Goal: Task Accomplishment & Management: Use online tool/utility

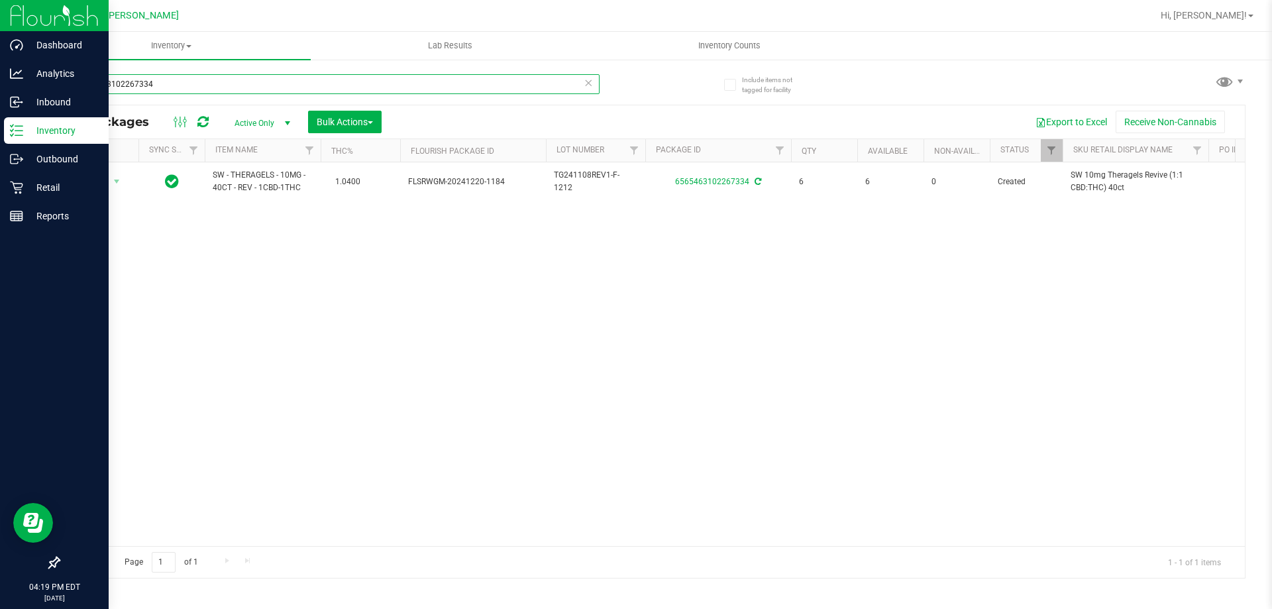
drag, startPoint x: 197, startPoint y: 77, endPoint x: 0, endPoint y: 132, distance: 204.4
click at [0, 132] on div "Dashboard Analytics Inbound Inventory Outbound Retail Reports 04:19 PM EDT [DAT…" at bounding box center [636, 304] width 1272 height 609
drag, startPoint x: 187, startPoint y: 86, endPoint x: 0, endPoint y: 64, distance: 188.1
click at [0, 73] on div "Dashboard Analytics Inbound Inventory Outbound Retail Reports 04:19 PM EDT [DAT…" at bounding box center [636, 304] width 1272 height 609
type input "snp"
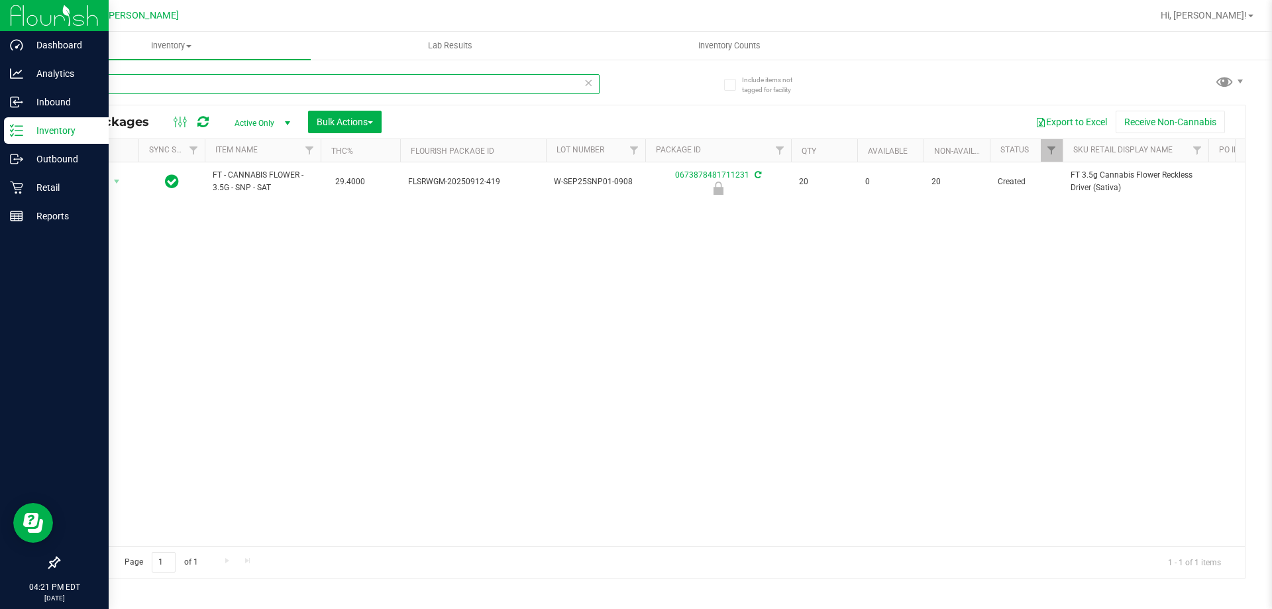
drag, startPoint x: 105, startPoint y: 91, endPoint x: 11, endPoint y: 132, distance: 102.0
click at [14, 97] on div "Dashboard Analytics Inbound Inventory Outbound Retail Reports 04:21 PM EDT [DAT…" at bounding box center [636, 304] width 1272 height 609
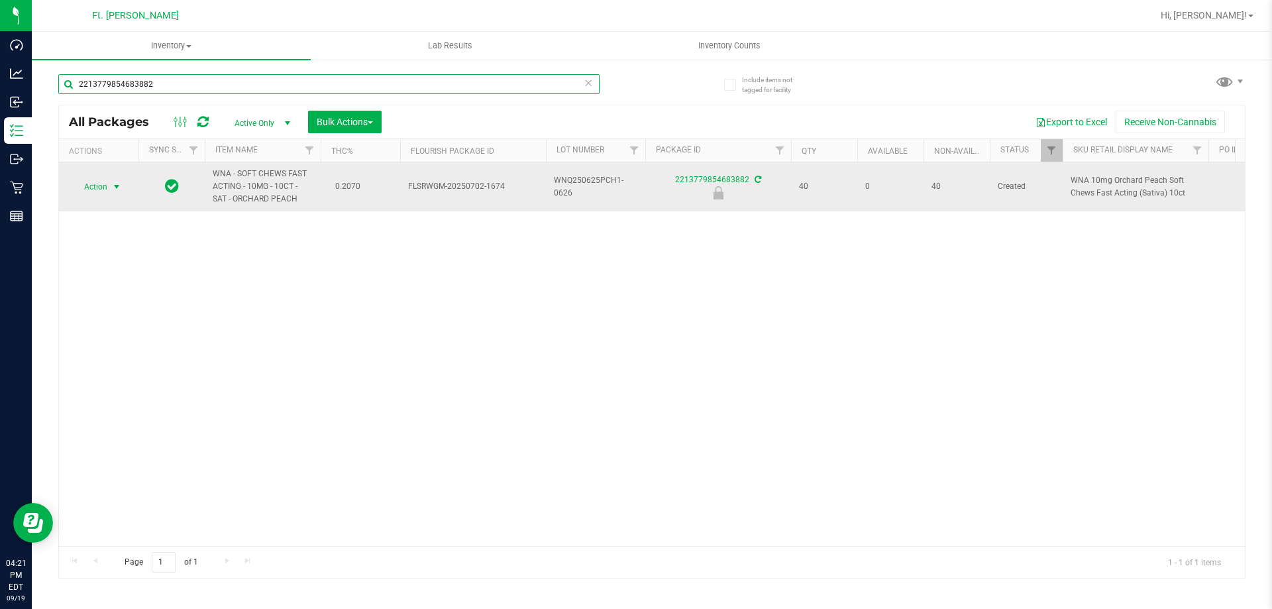
type input "2213779854683882"
click at [114, 191] on span "select" at bounding box center [116, 186] width 11 height 11
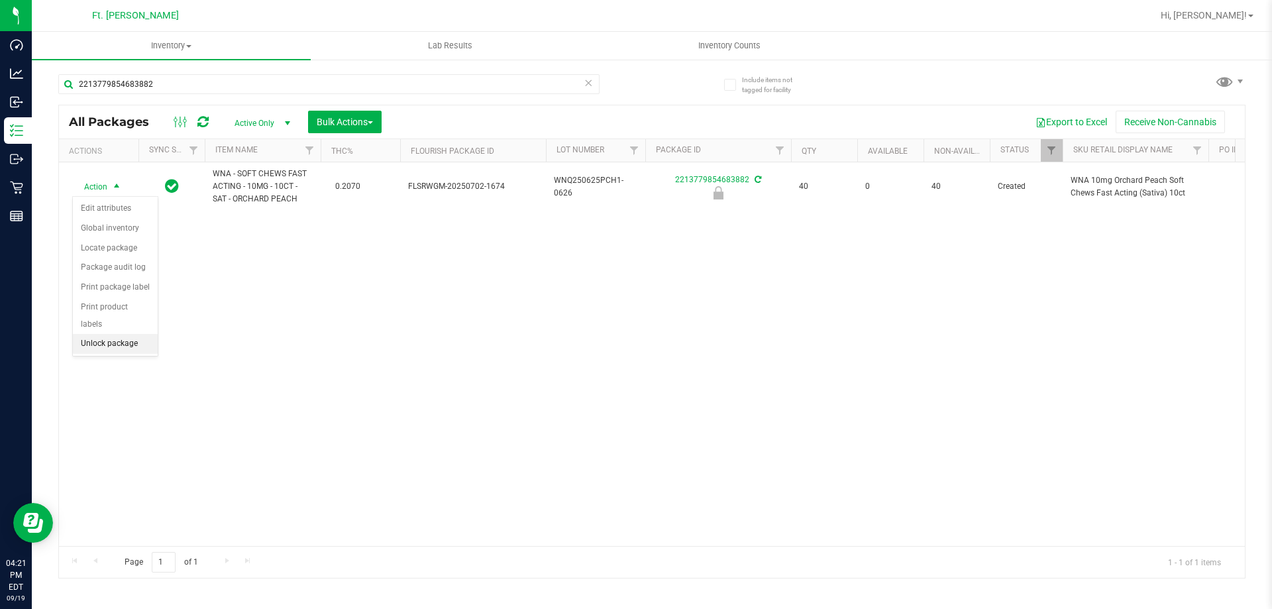
click at [130, 334] on li "Unlock package" at bounding box center [115, 344] width 85 height 20
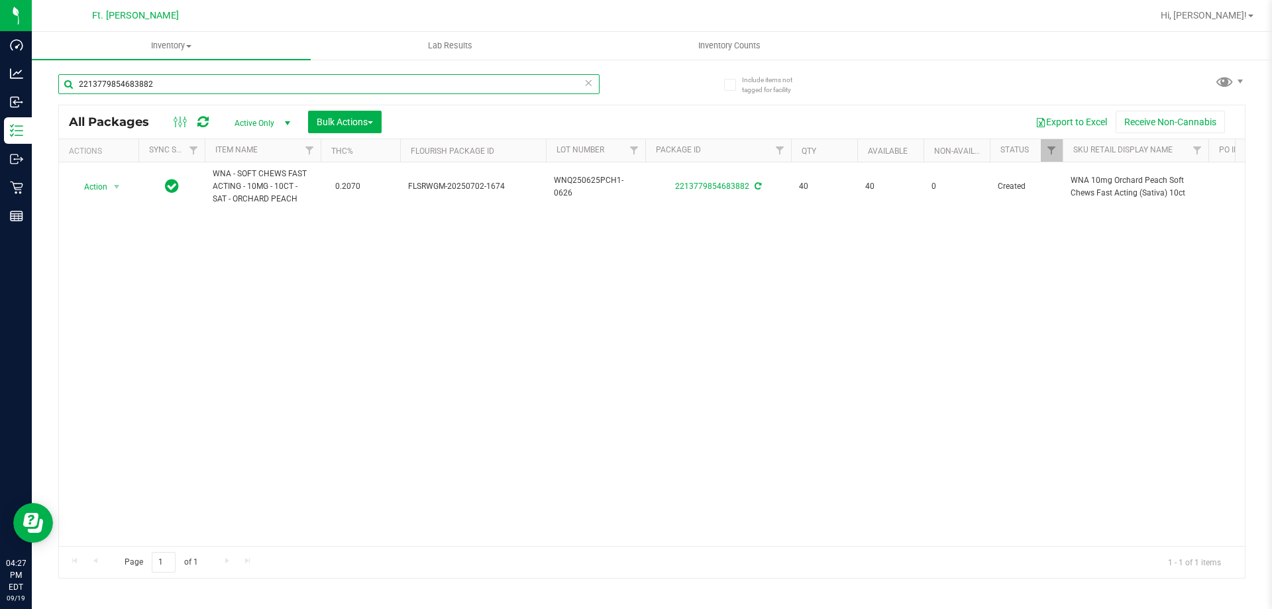
click at [178, 79] on input "2213779854683882" at bounding box center [328, 84] width 541 height 20
type input "2"
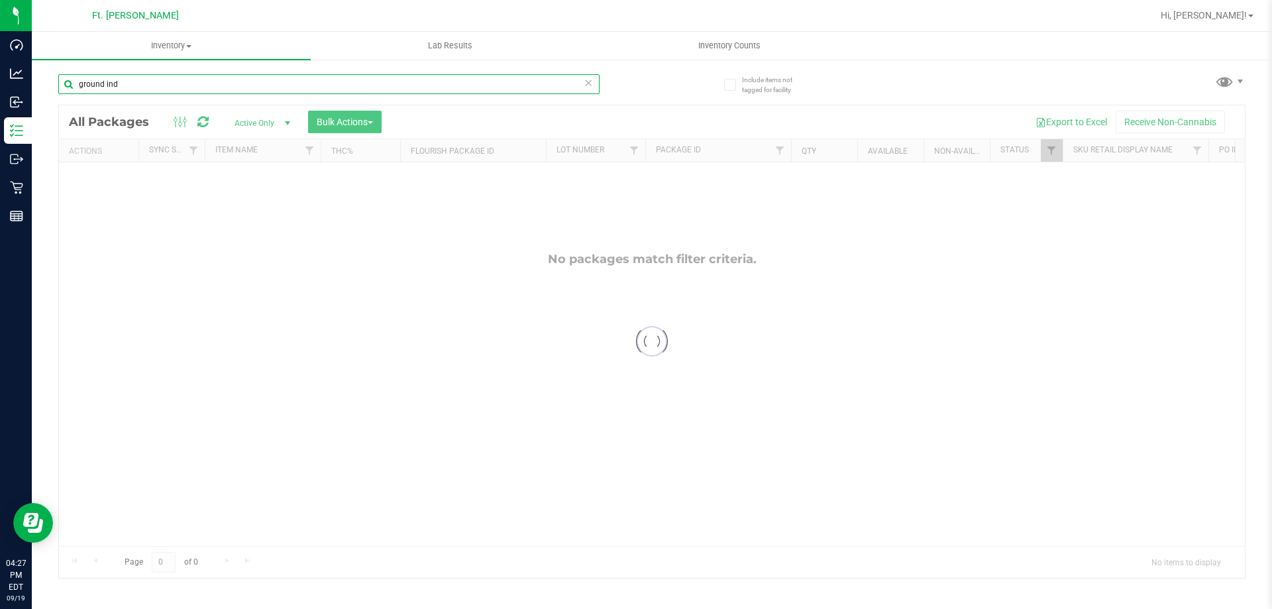
drag, startPoint x: 157, startPoint y: 83, endPoint x: 129, endPoint y: 89, distance: 28.5
click at [129, 89] on input "ground ind" at bounding box center [328, 84] width 541 height 20
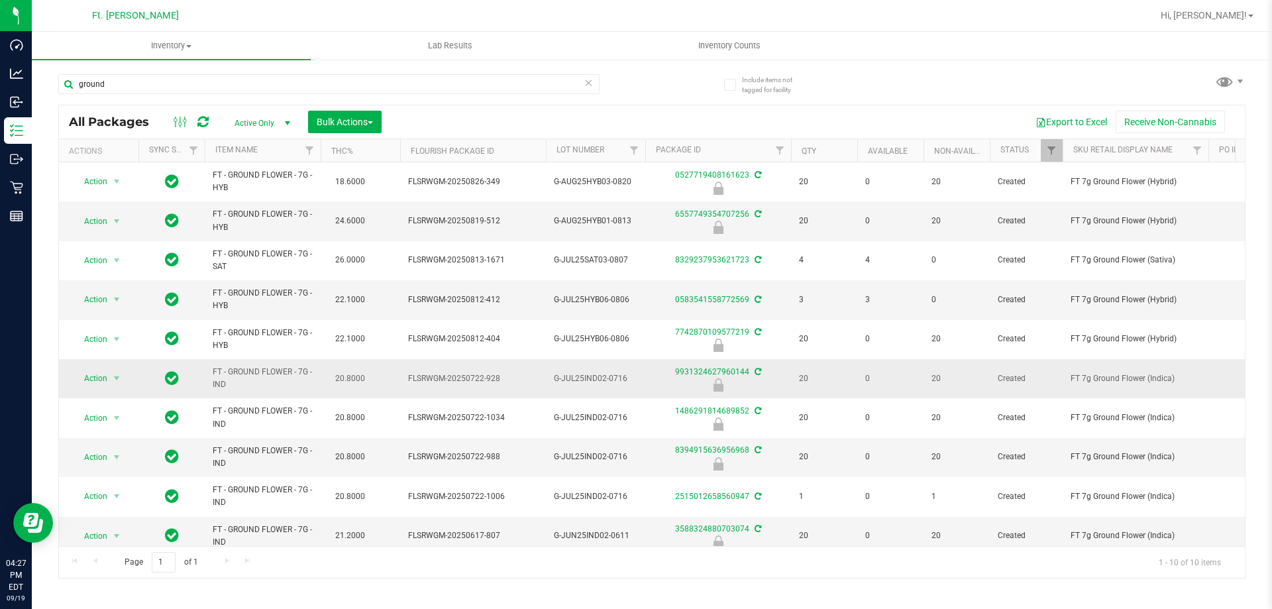
drag, startPoint x: 250, startPoint y: 384, endPoint x: 201, endPoint y: 359, distance: 54.2
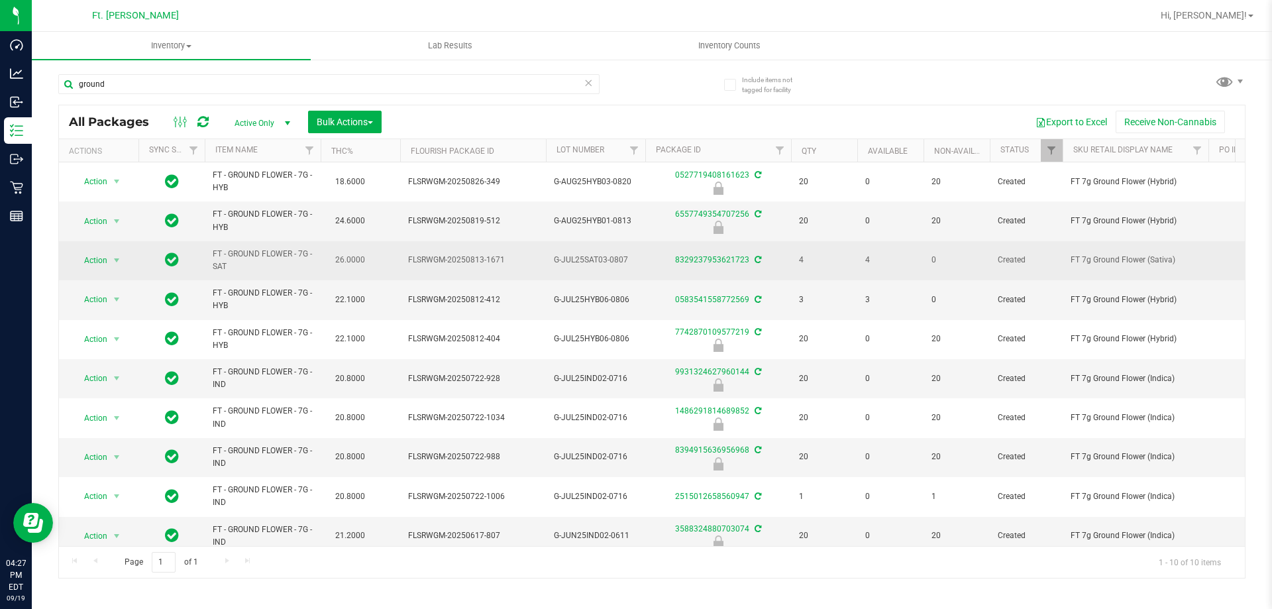
copy tr "FT - GROUND FLOWER - 7G - IND"
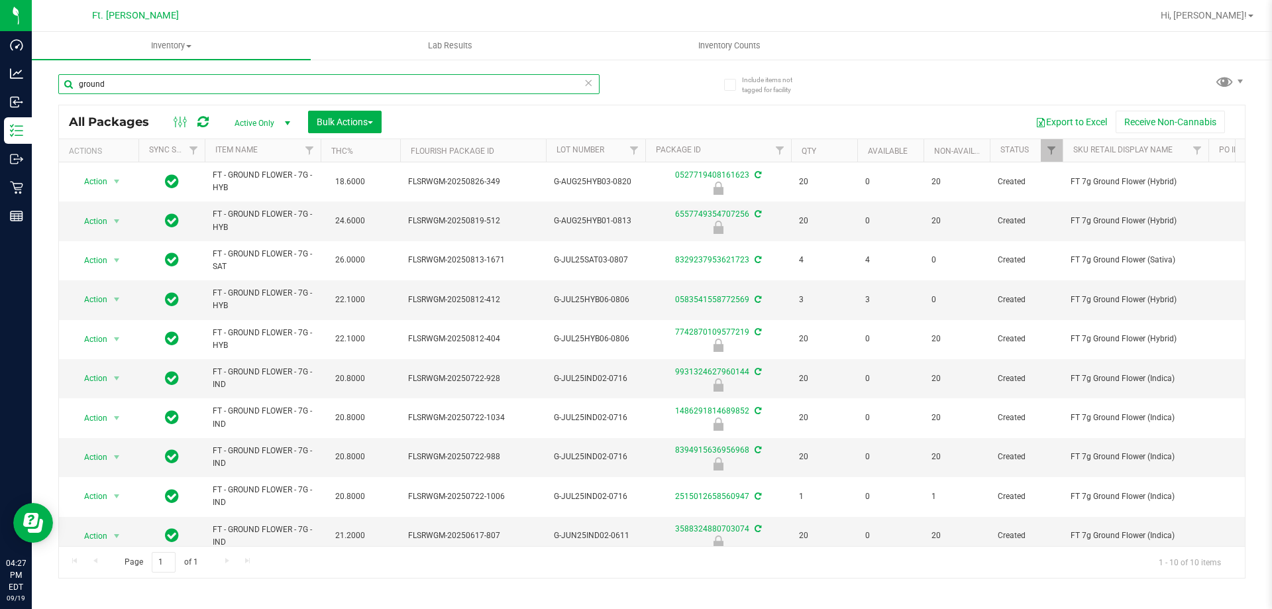
click at [231, 93] on input "ground" at bounding box center [328, 84] width 541 height 20
paste input "FT - GROUND FLOWER - 7G - IND"
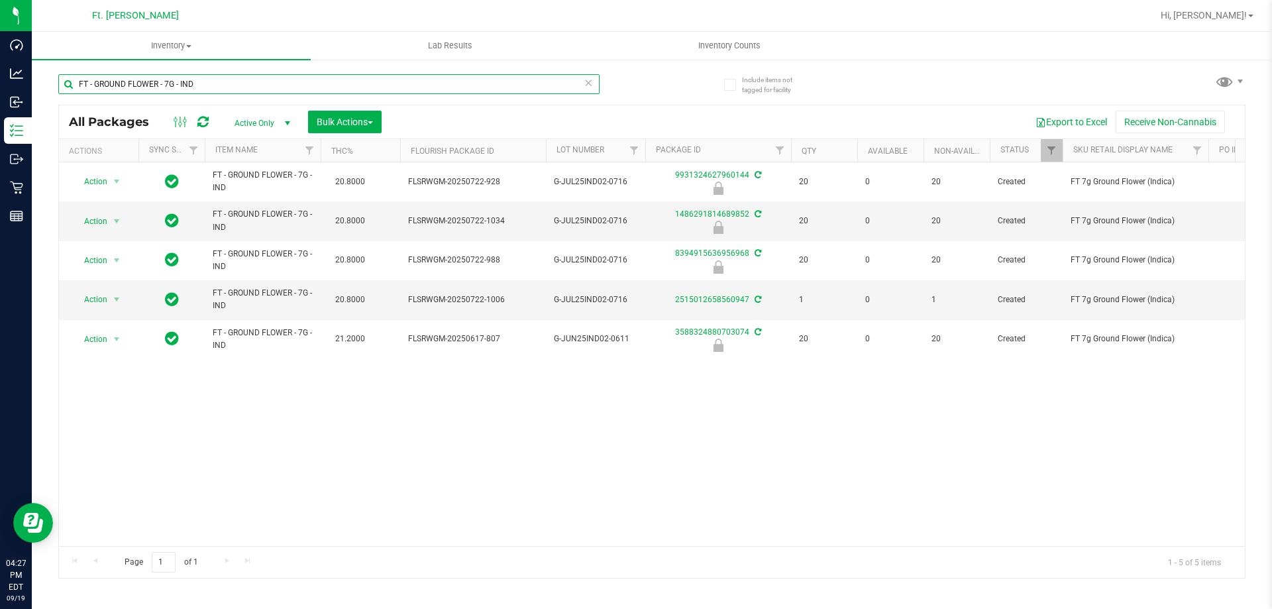
click at [85, 81] on input "FT - GROUND FLOWER - 7G - IND" at bounding box center [328, 84] width 541 height 20
click at [87, 81] on input "FT - GROUND FLOWER - 7G - IND" at bounding box center [328, 84] width 541 height 20
click at [88, 81] on input "FT - GROUND FLOWER - 7G - IND" at bounding box center [328, 84] width 541 height 20
type input "FT - GROUND FLOWER - 7G - IND"
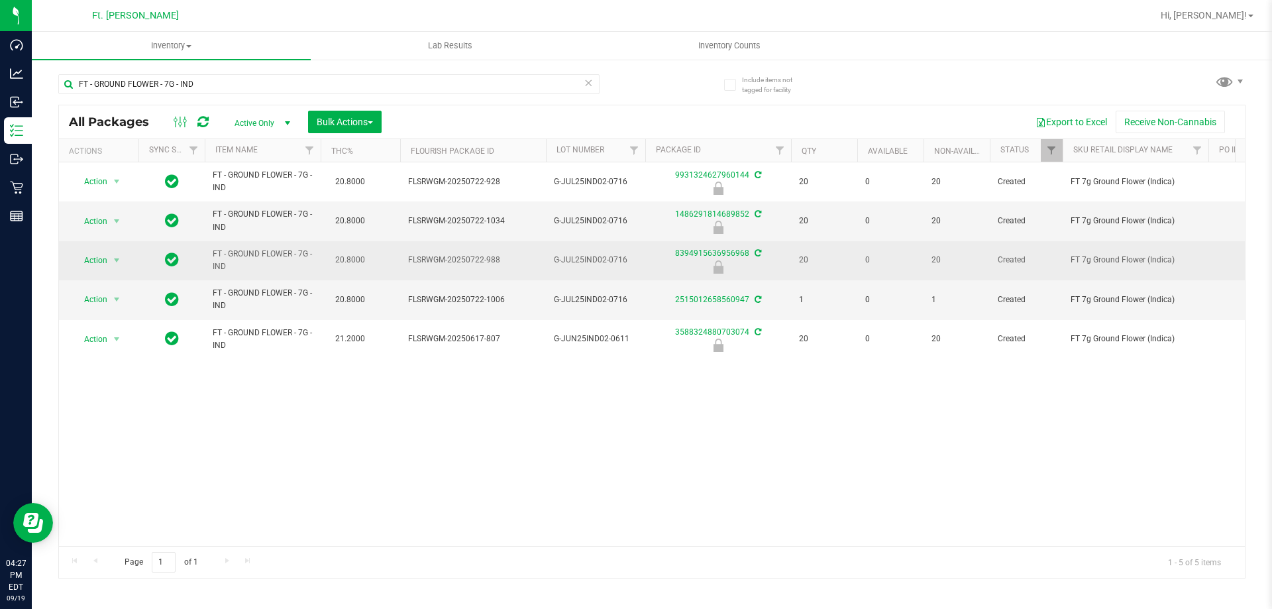
click at [460, 268] on td "FLSRWGM-20250722-988" at bounding box center [473, 260] width 146 height 39
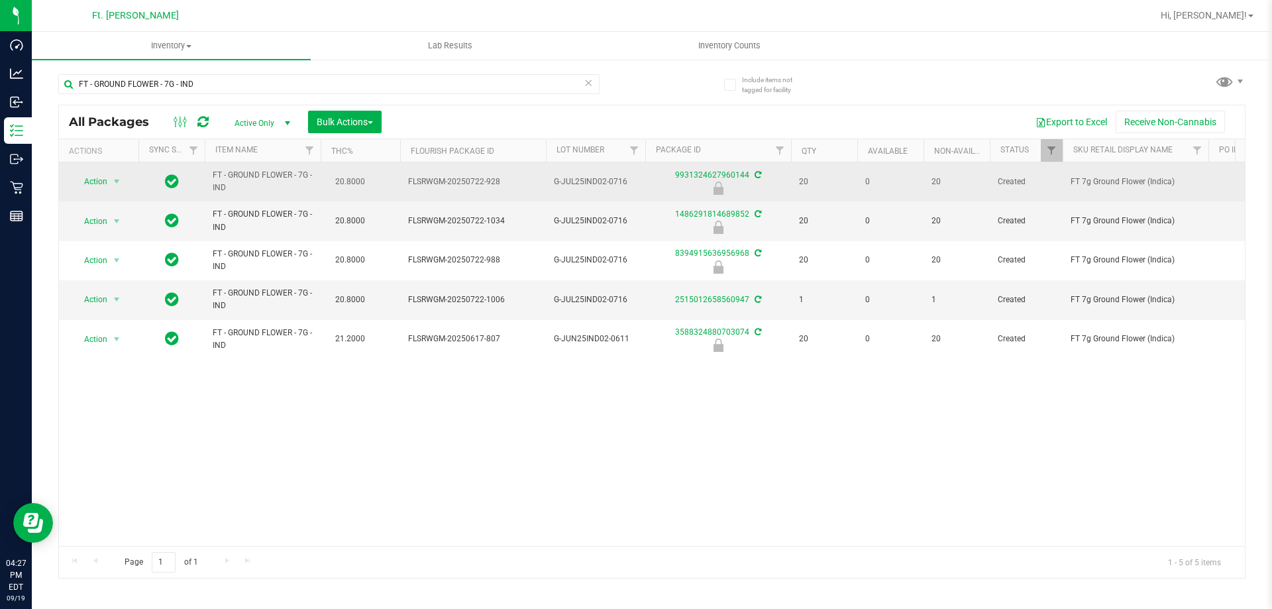
click at [308, 178] on span "FT - GROUND FLOWER - 7G - IND" at bounding box center [263, 181] width 100 height 25
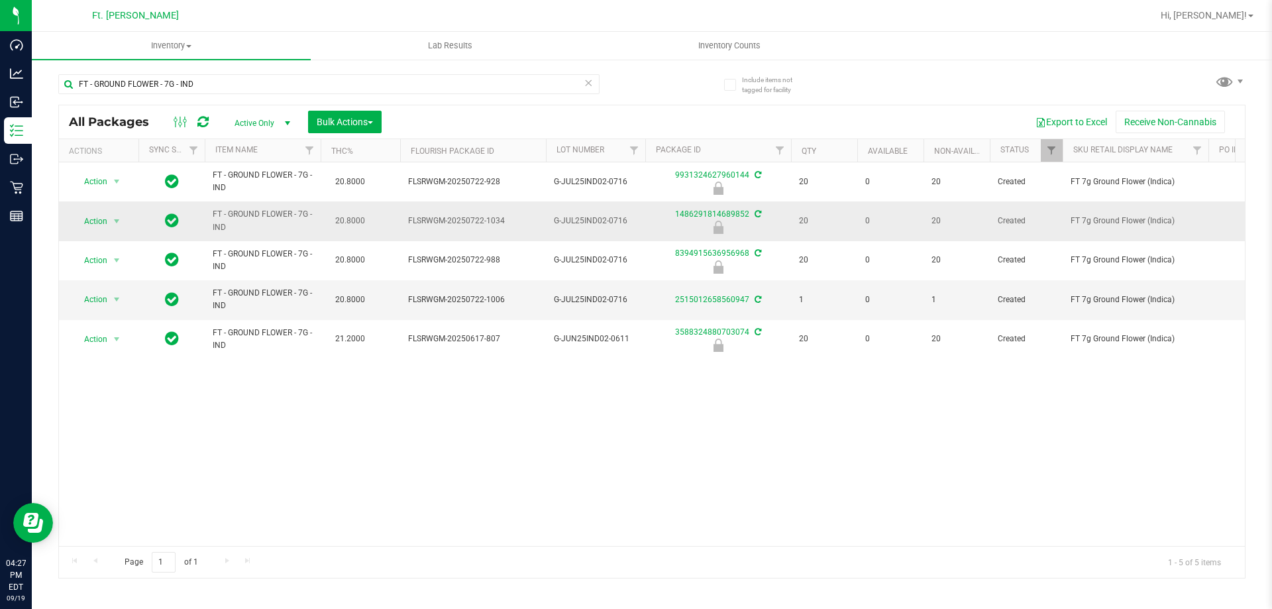
click at [316, 227] on td "FT - GROUND FLOWER - 7G - IND" at bounding box center [263, 220] width 116 height 39
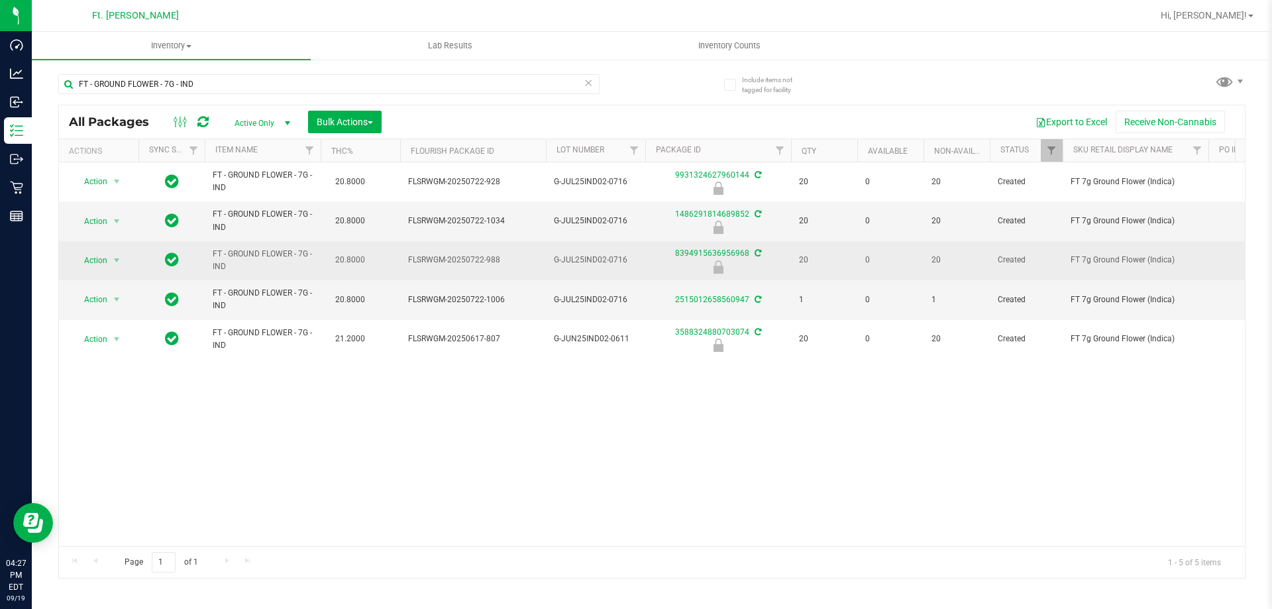
click at [316, 264] on td "FT - GROUND FLOWER - 7G - IND" at bounding box center [263, 260] width 116 height 39
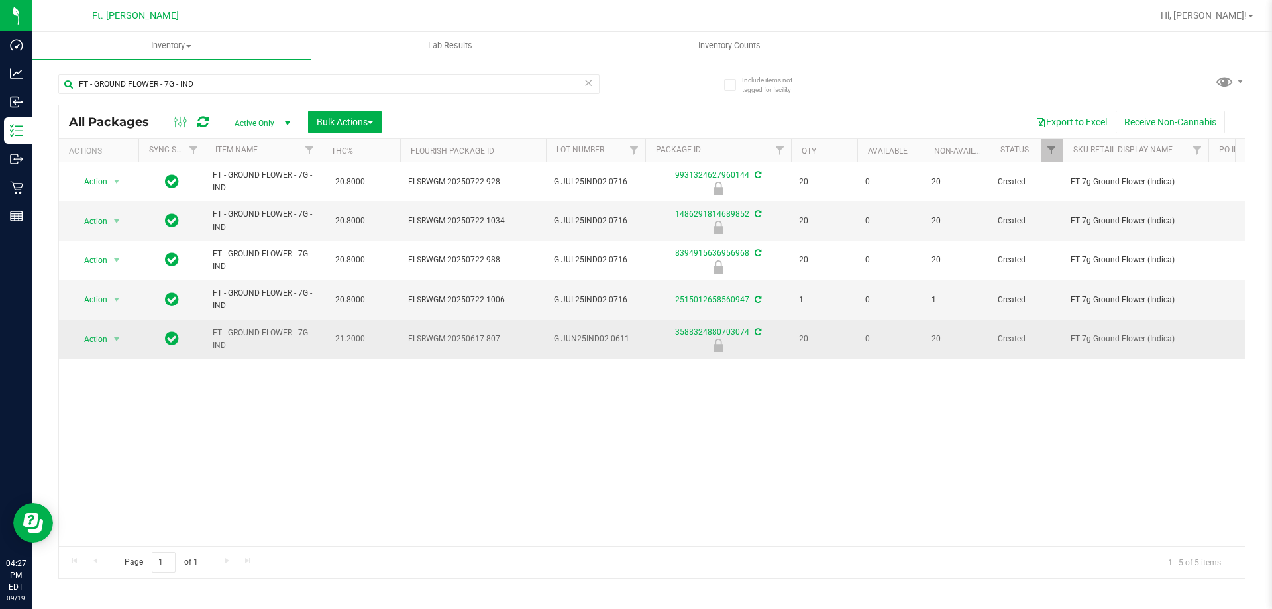
click at [313, 338] on td "FT - GROUND FLOWER - 7G - IND" at bounding box center [263, 339] width 116 height 38
click at [493, 346] on td "FLSRWGM-20250617-807" at bounding box center [473, 339] width 146 height 38
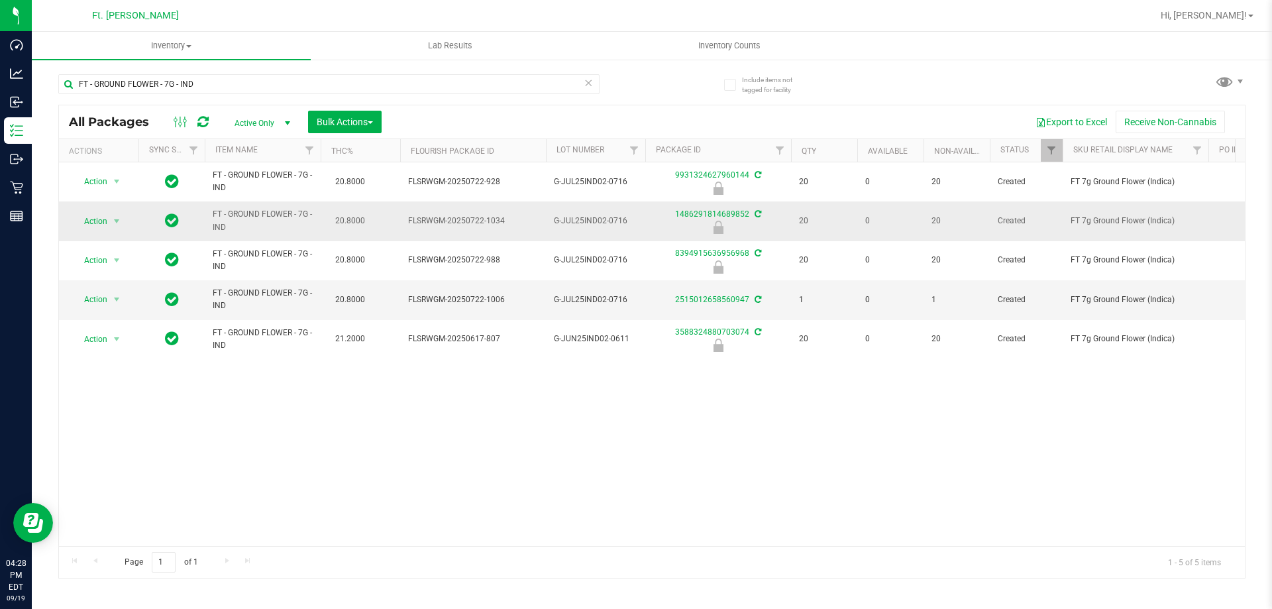
click at [537, 221] on span "FLSRWGM-20250722-1034" at bounding box center [473, 221] width 130 height 13
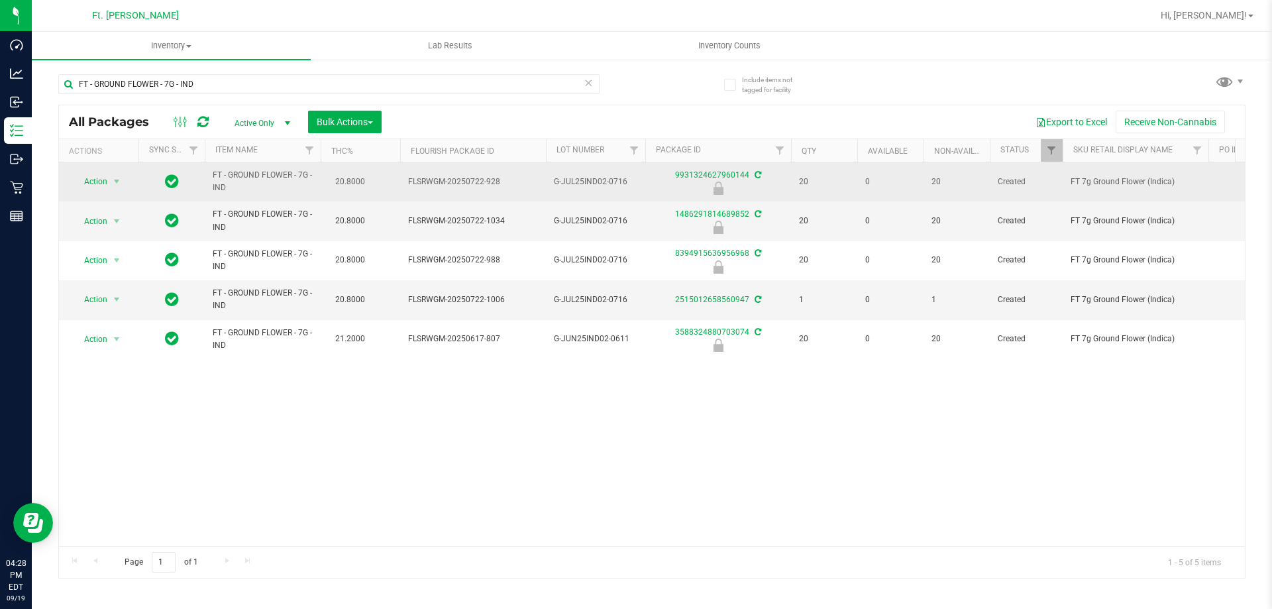
click at [474, 190] on td "FLSRWGM-20250722-928" at bounding box center [473, 181] width 146 height 39
click at [99, 191] on span "Action" at bounding box center [90, 181] width 36 height 19
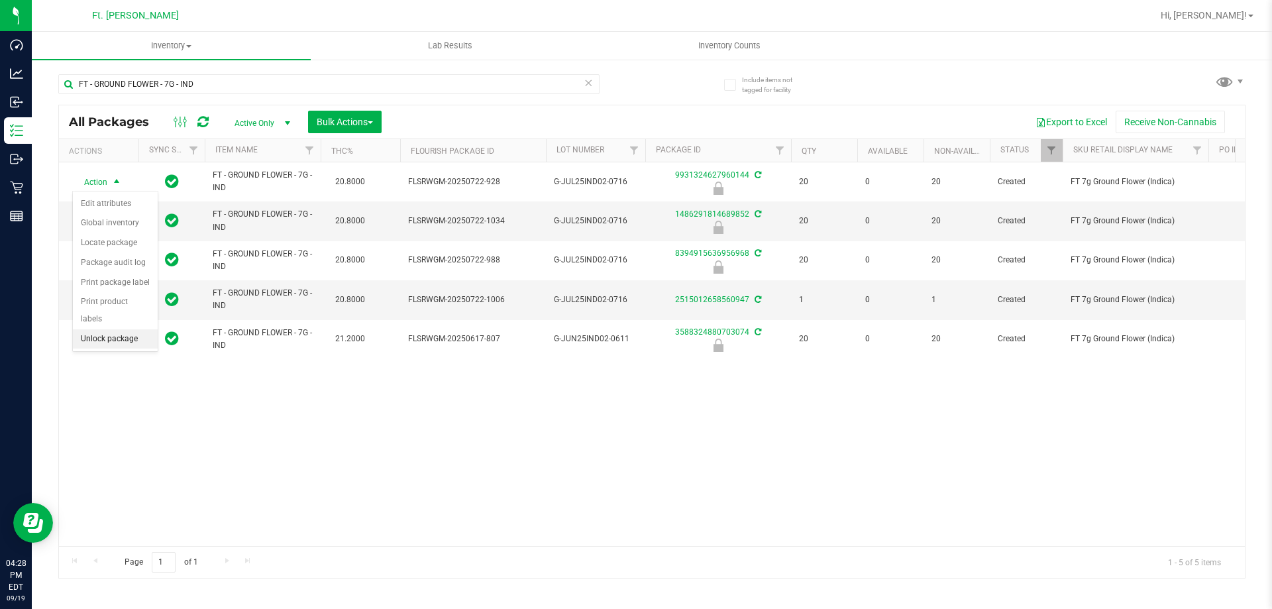
click at [108, 329] on li "Unlock package" at bounding box center [115, 339] width 85 height 20
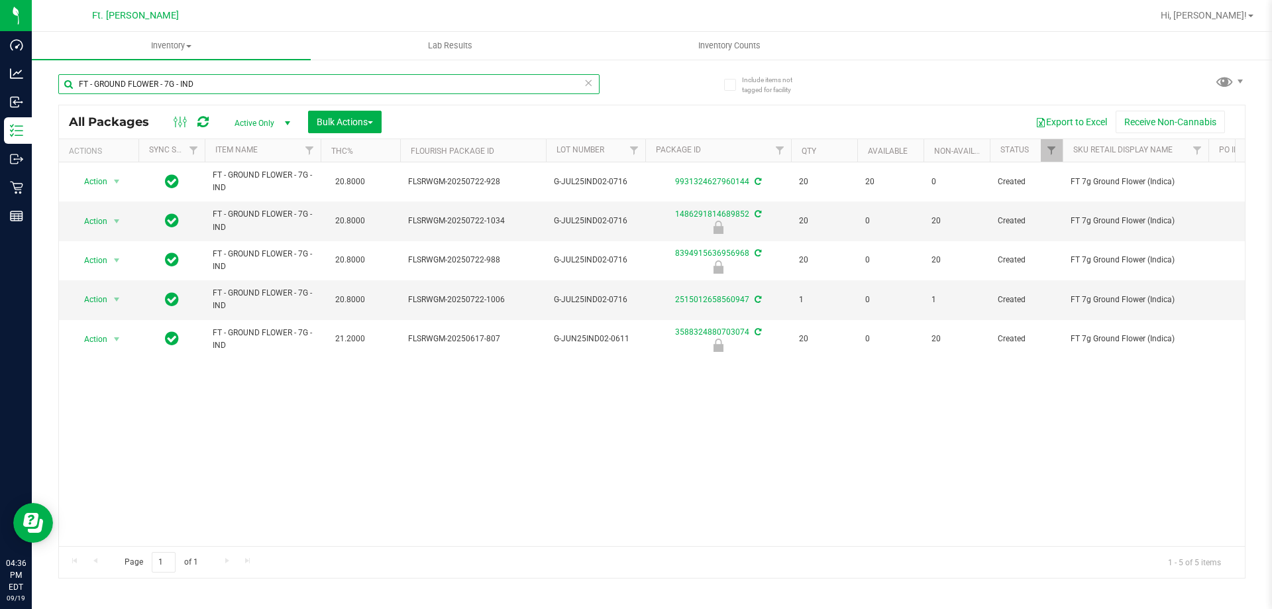
click at [241, 89] on input "FT - GROUND FLOWER - 7G - IND" at bounding box center [328, 84] width 541 height 20
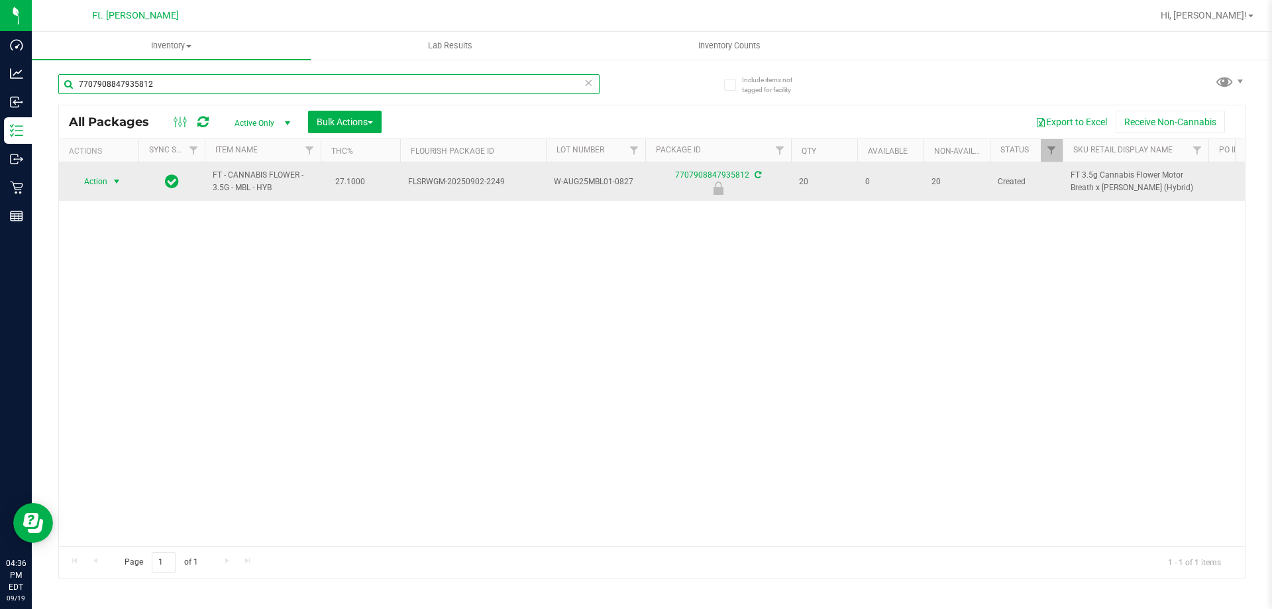
type input "7707908847935812"
click at [117, 185] on span "select" at bounding box center [116, 181] width 11 height 11
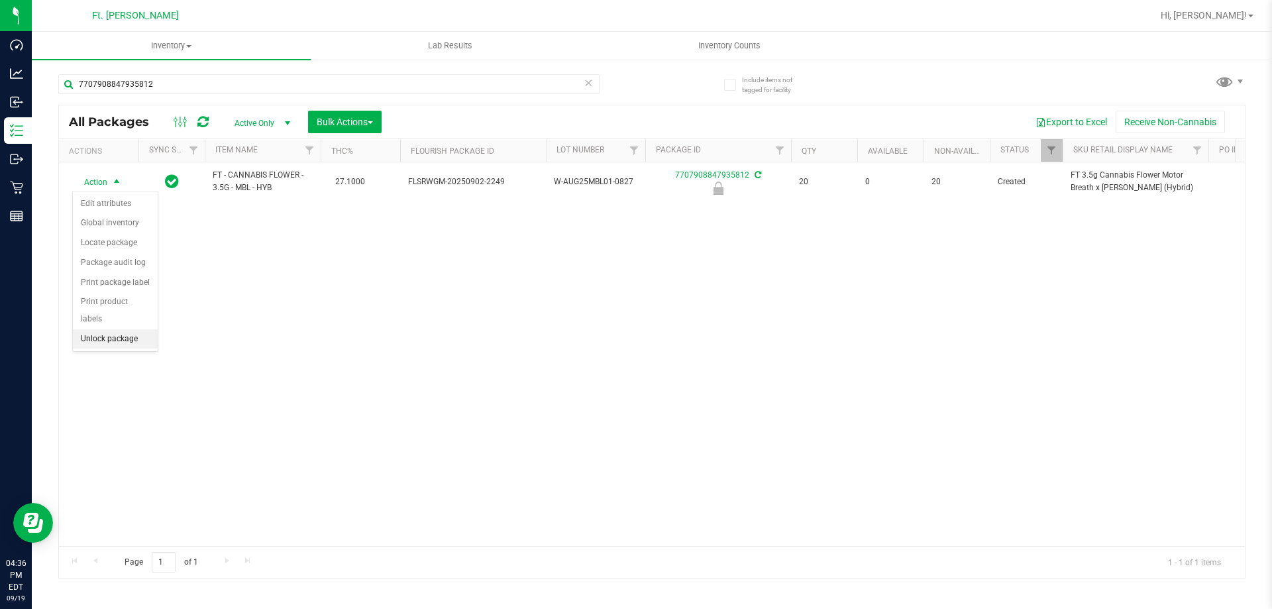
click at [91, 329] on li "Unlock package" at bounding box center [115, 339] width 85 height 20
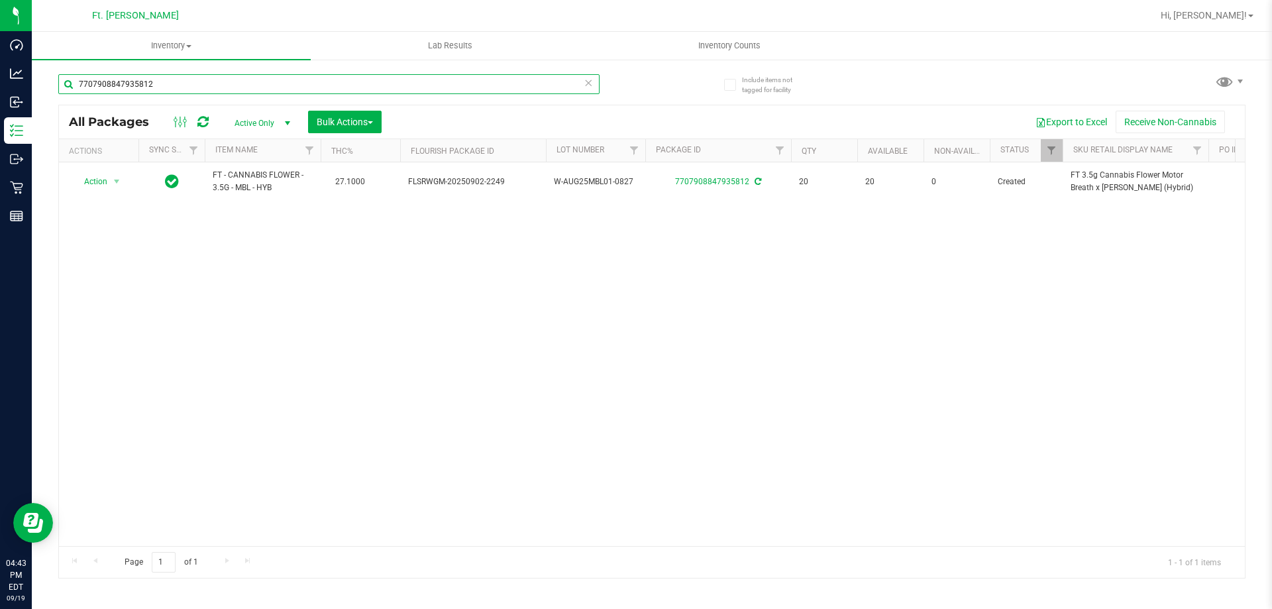
click at [181, 85] on input "7707908847935812" at bounding box center [328, 84] width 541 height 20
type input "7"
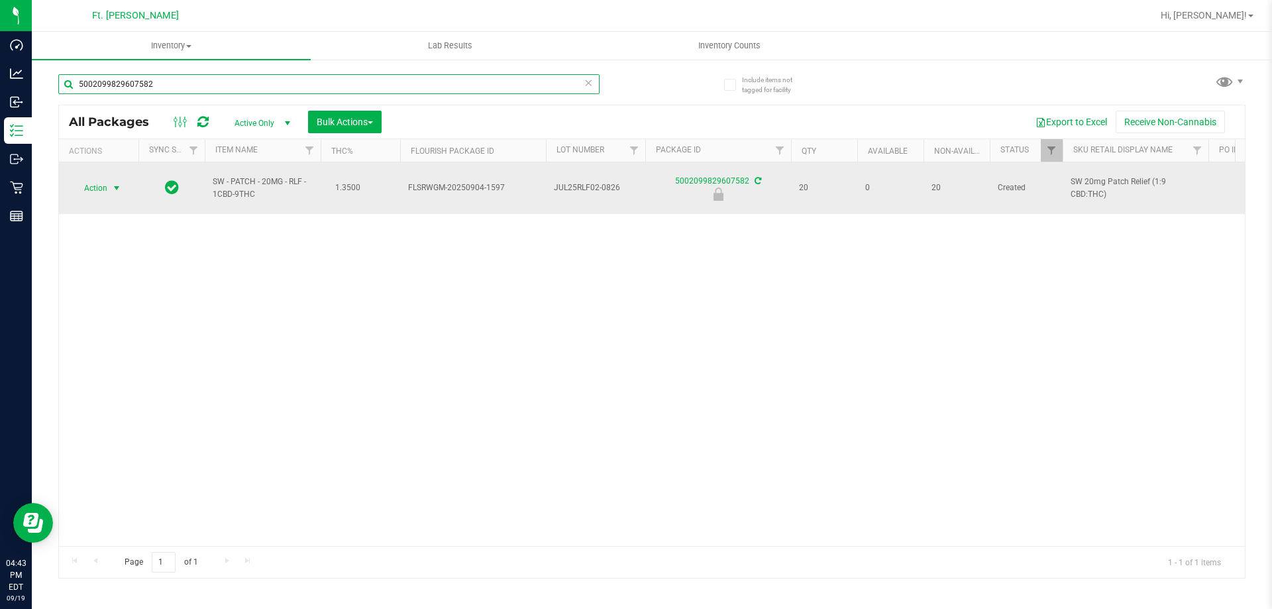
type input "5002099829607582"
click at [118, 172] on td "Action Action Edit attributes Global inventory Locate package Package audit log…" at bounding box center [98, 188] width 79 height 52
click at [115, 183] on span "select" at bounding box center [116, 188] width 11 height 11
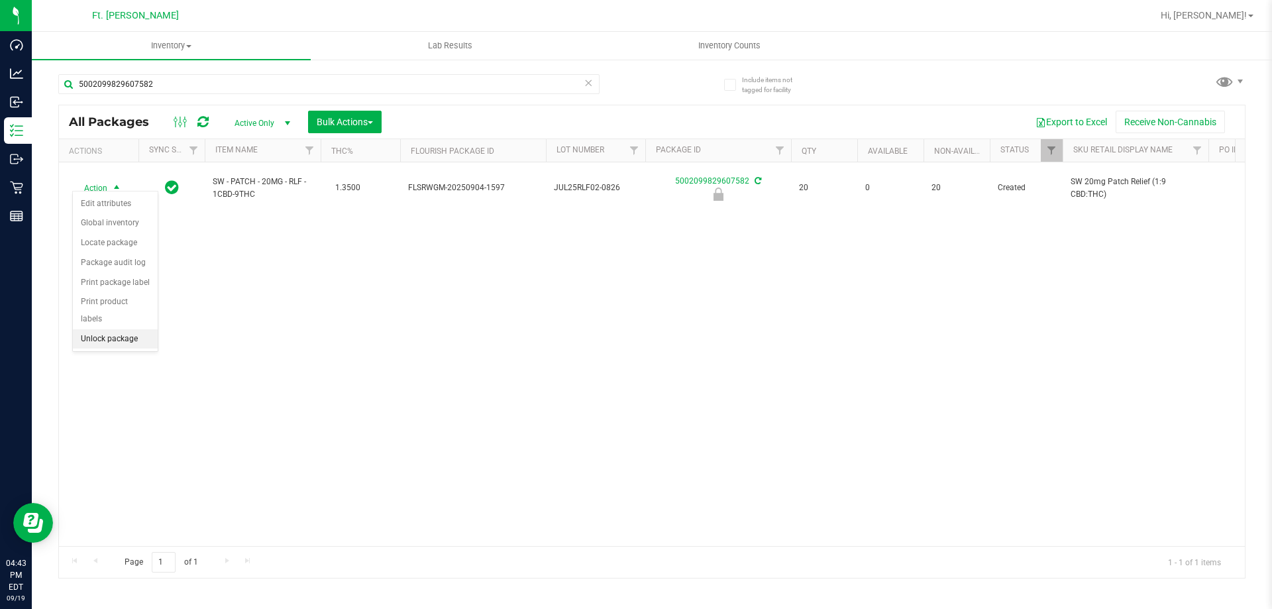
click at [130, 329] on li "Unlock package" at bounding box center [115, 339] width 85 height 20
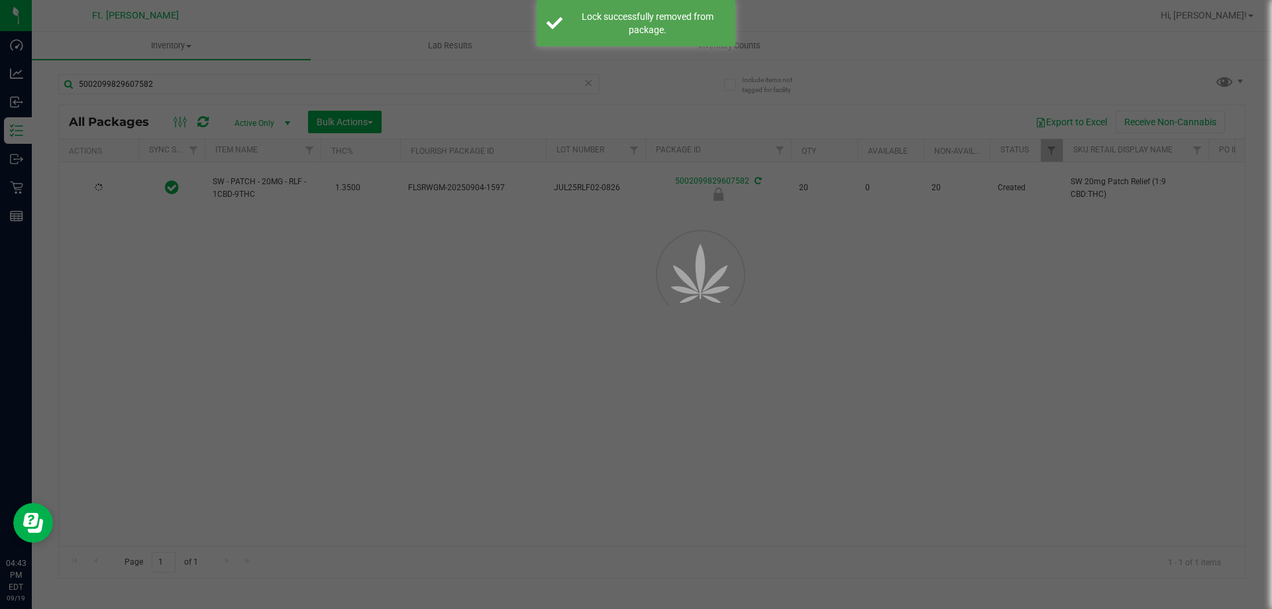
click at [207, 281] on div at bounding box center [636, 304] width 1272 height 609
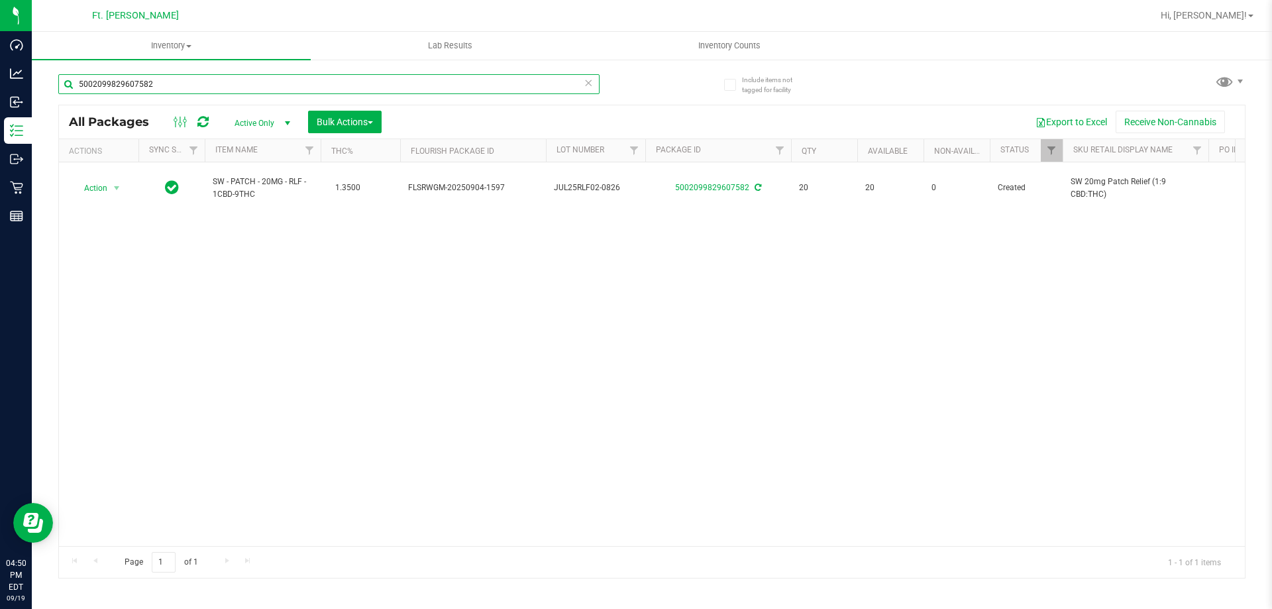
click at [192, 79] on input "5002099829607582" at bounding box center [328, 84] width 541 height 20
click at [192, 78] on input "5002099829607582" at bounding box center [328, 84] width 541 height 20
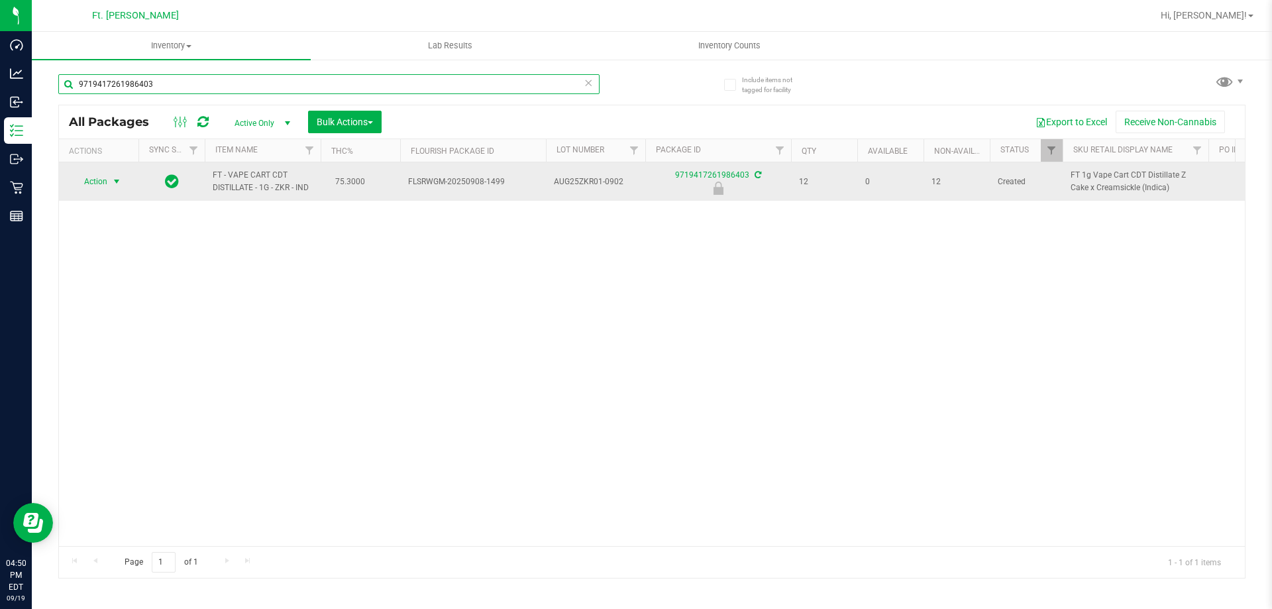
type input "9719417261986403"
click at [119, 182] on span "select" at bounding box center [116, 181] width 11 height 11
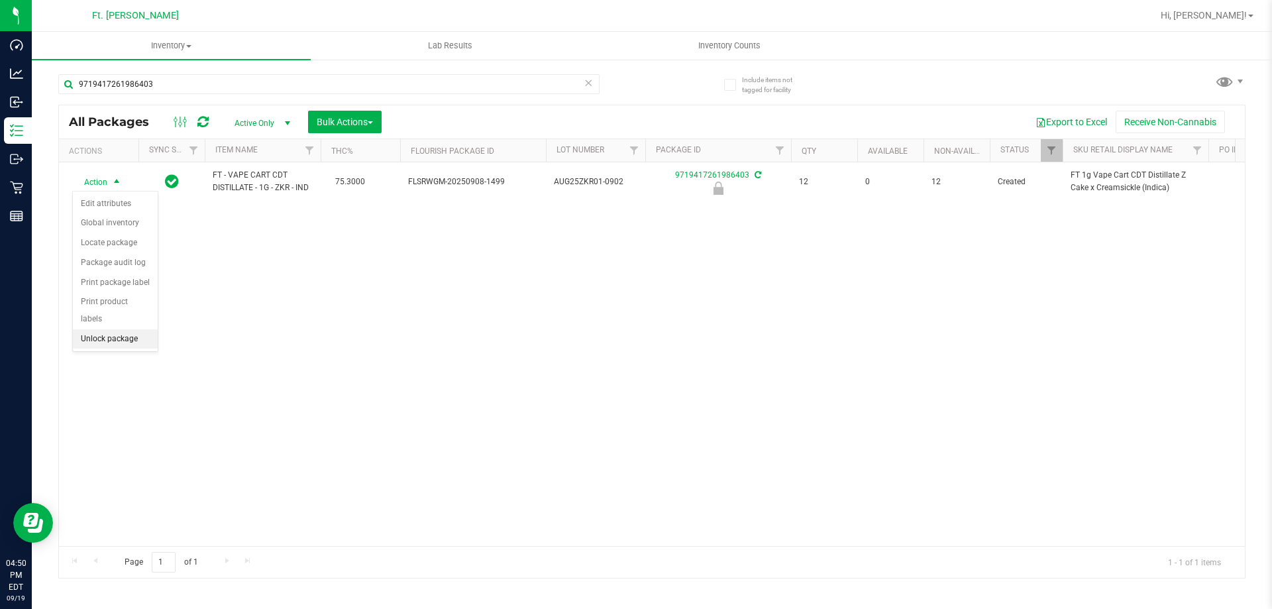
click at [96, 329] on li "Unlock package" at bounding box center [115, 339] width 85 height 20
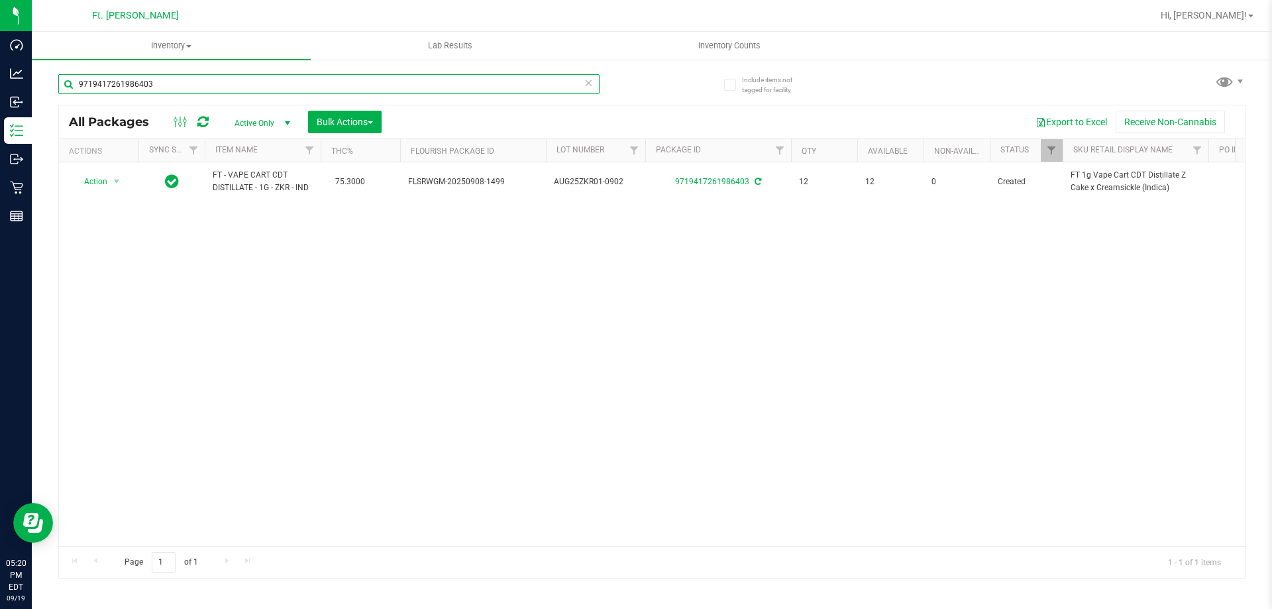
click at [271, 84] on input "9719417261986403" at bounding box center [328, 84] width 541 height 20
type input "9"
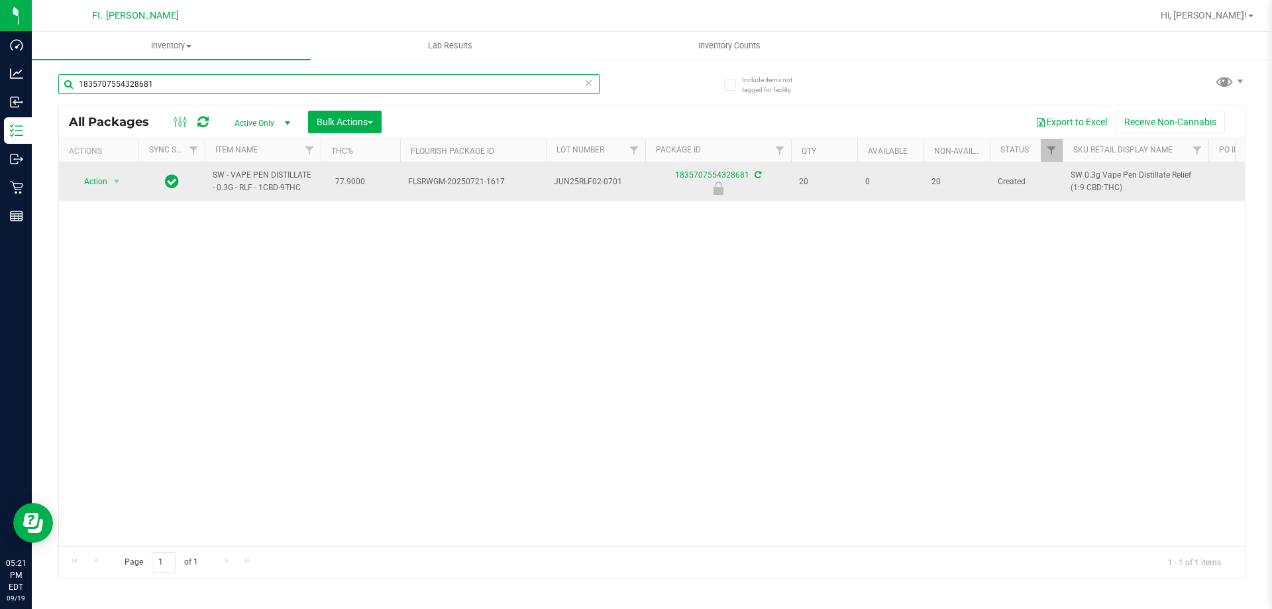
type input "1835707554328681"
click at [106, 189] on span "Action" at bounding box center [90, 181] width 36 height 19
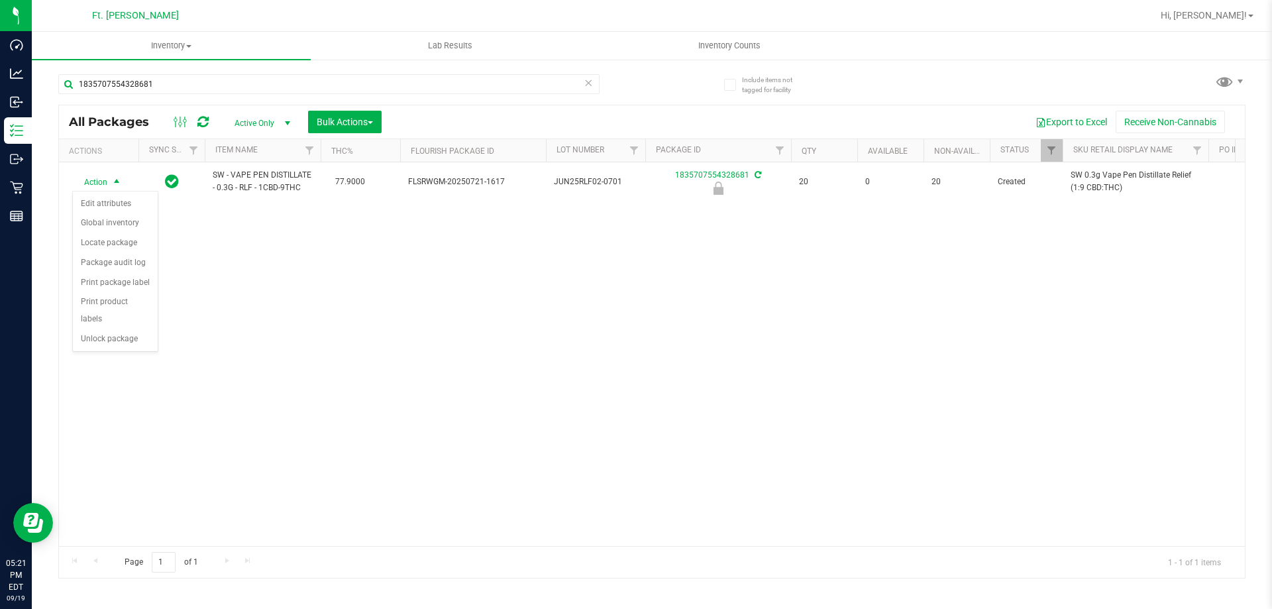
click at [109, 334] on div "Action Edit attributes Global inventory Locate package Package audit log Print …" at bounding box center [115, 271] width 86 height 161
click at [123, 329] on li "Unlock package" at bounding box center [115, 339] width 85 height 20
